Goal: Information Seeking & Learning: Stay updated

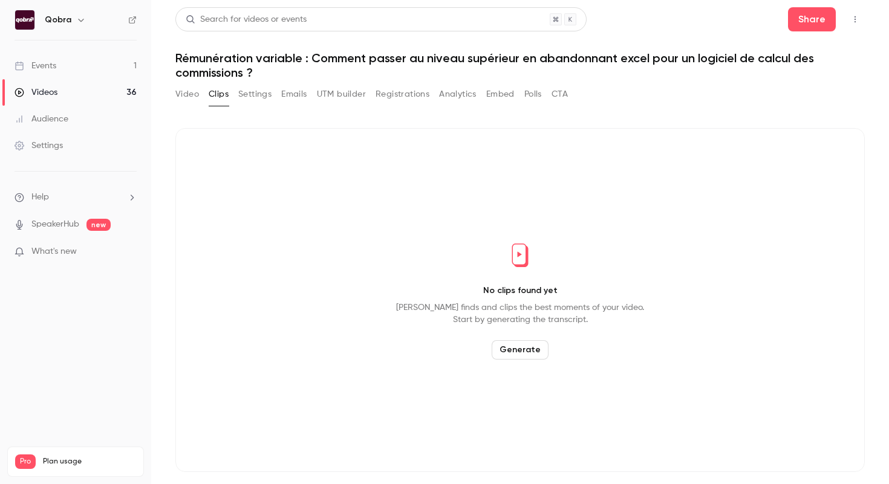
click at [107, 60] on link "Events 1" at bounding box center [75, 66] width 151 height 27
click at [128, 70] on link "Events 1" at bounding box center [75, 66] width 151 height 27
